Goal: Information Seeking & Learning: Learn about a topic

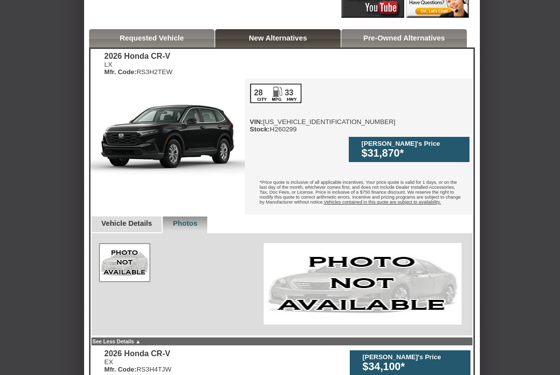
scroll to position [241, 0]
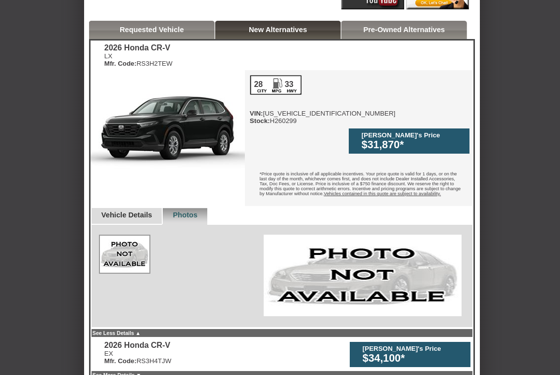
click at [143, 211] on link "Vehicle Details" at bounding box center [126, 215] width 51 height 8
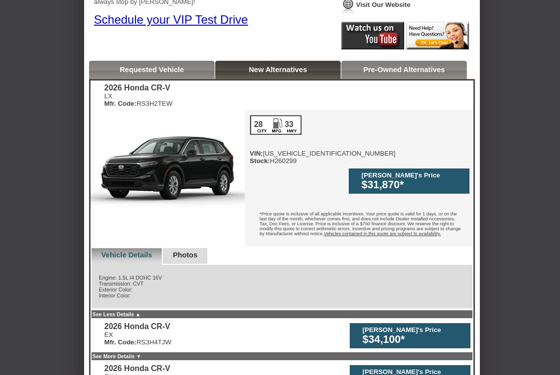
scroll to position [201, 0]
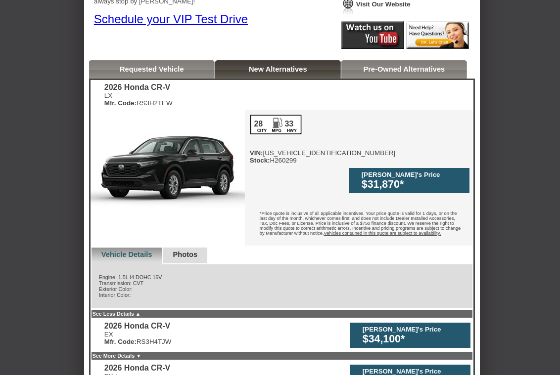
click at [159, 68] on link "Requested Vehicle" at bounding box center [152, 69] width 64 height 8
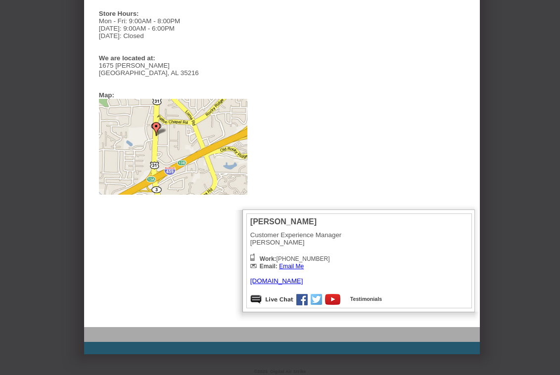
scroll to position [584, 0]
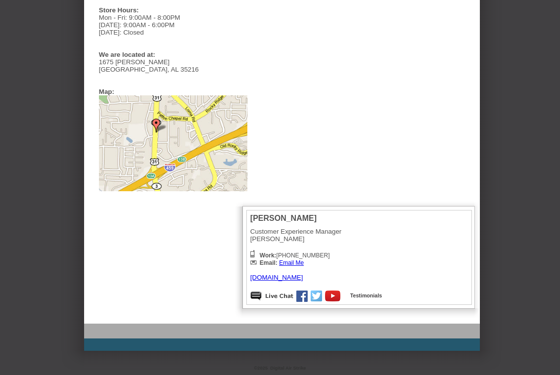
click at [284, 275] on link "[DOMAIN_NAME]" at bounding box center [276, 277] width 53 height 7
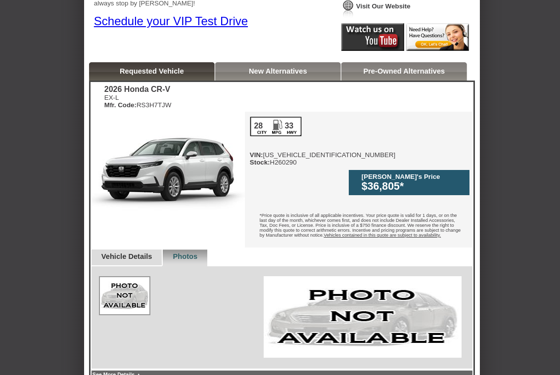
scroll to position [136, 0]
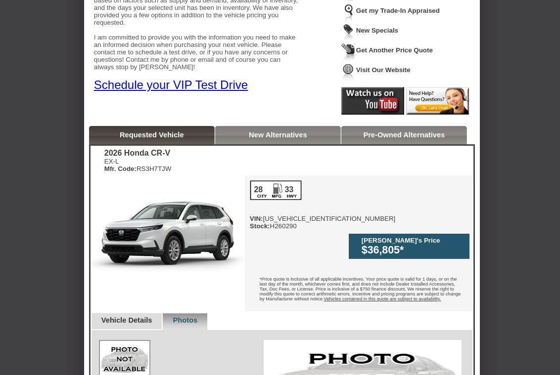
click at [141, 317] on link "Vehicle Details" at bounding box center [126, 321] width 51 height 8
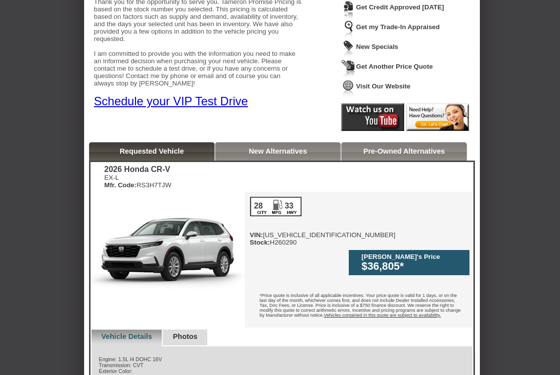
scroll to position [0, 0]
